Goal: Find specific page/section: Find specific page/section

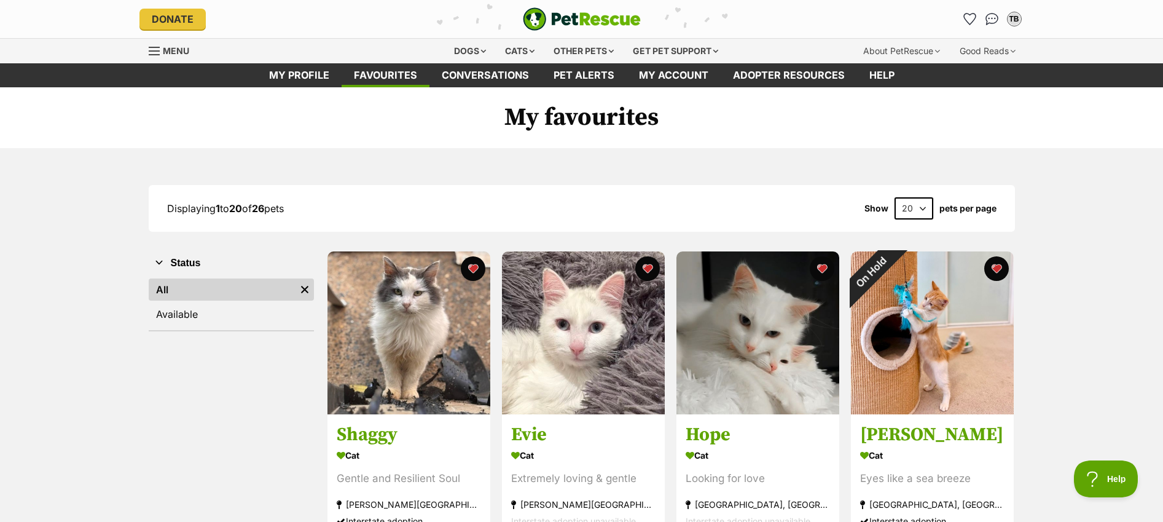
click at [919, 208] on select "20 40 60" at bounding box center [913, 208] width 39 height 22
select select "40"
click at [894, 197] on select "20 40 60" at bounding box center [913, 208] width 39 height 22
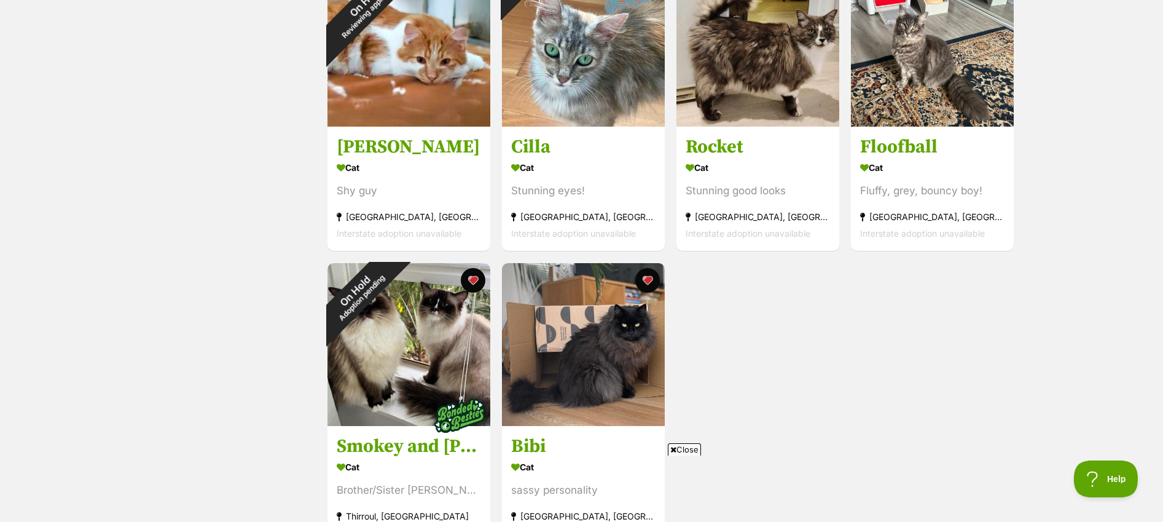
scroll to position [1843, 0]
